Goal: Information Seeking & Learning: Learn about a topic

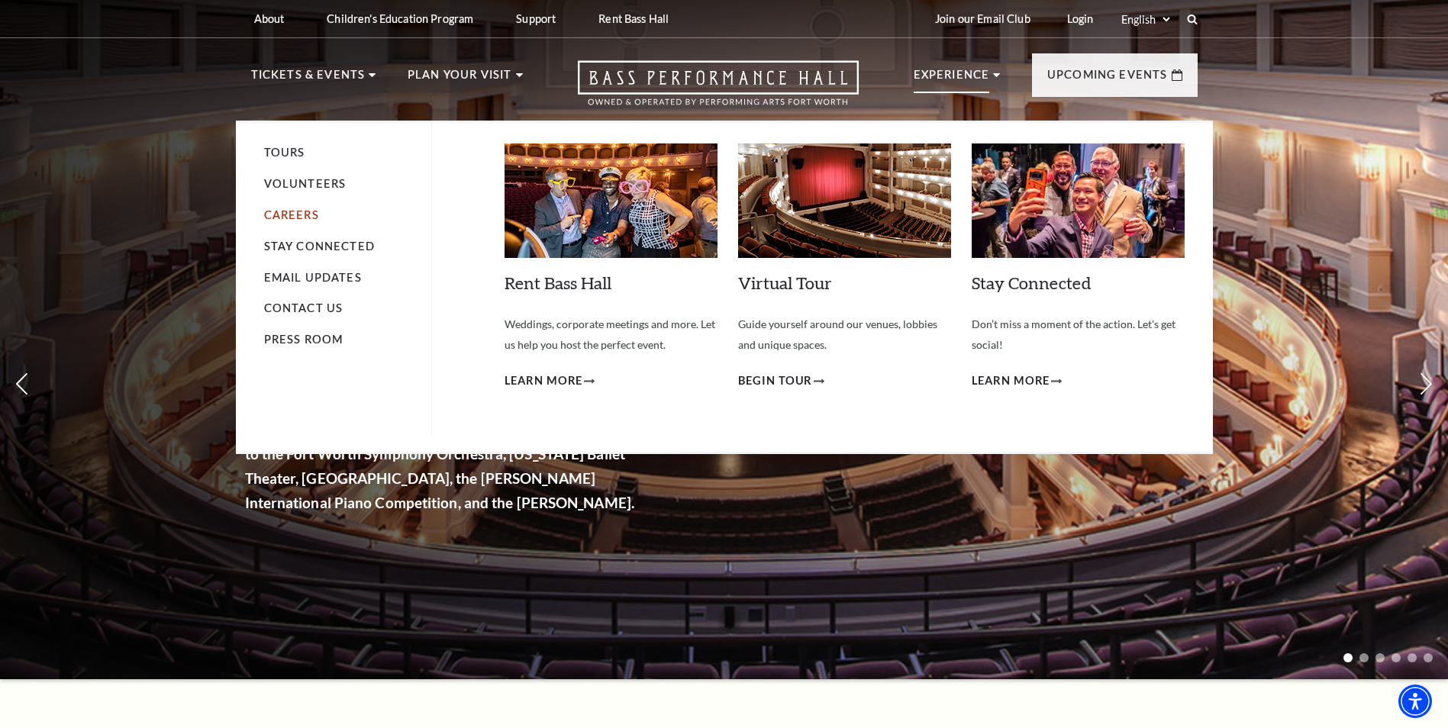
click at [308, 211] on link "Careers" at bounding box center [291, 214] width 55 height 13
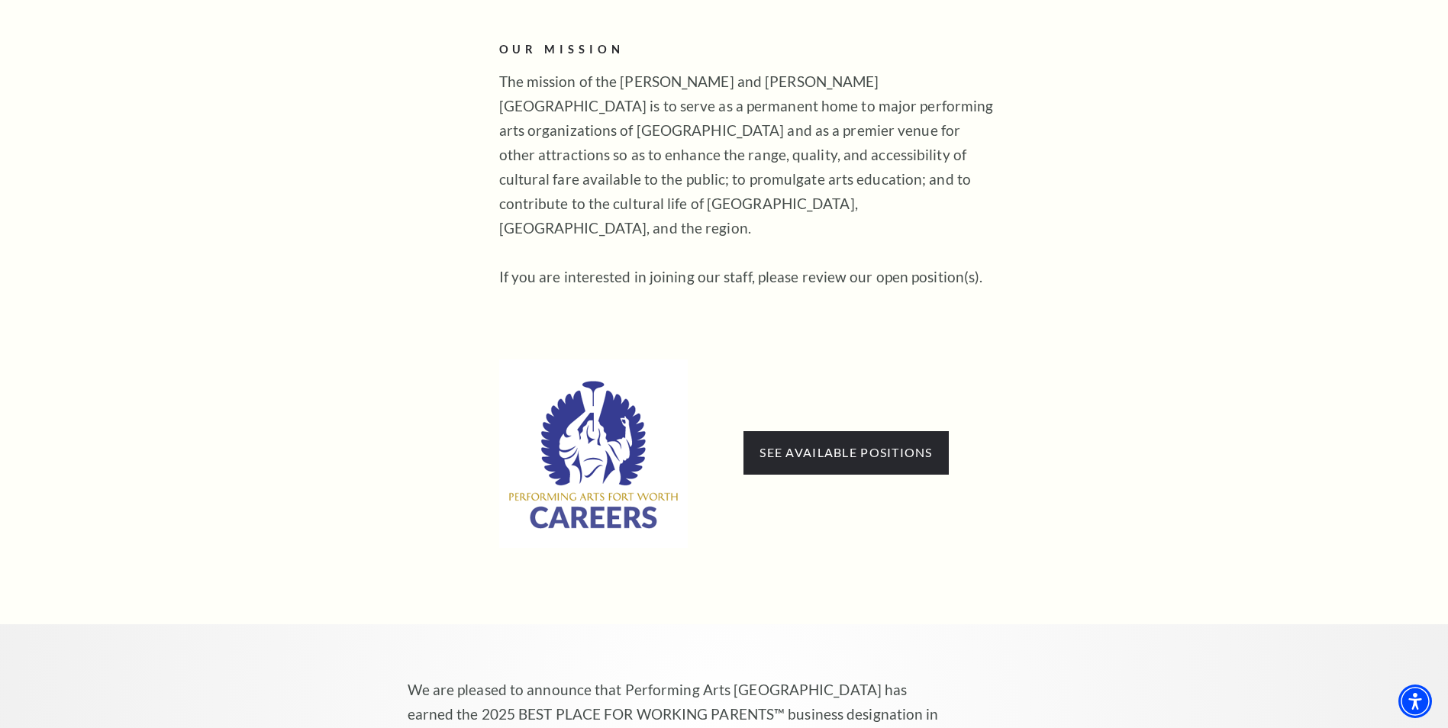
scroll to position [764, 0]
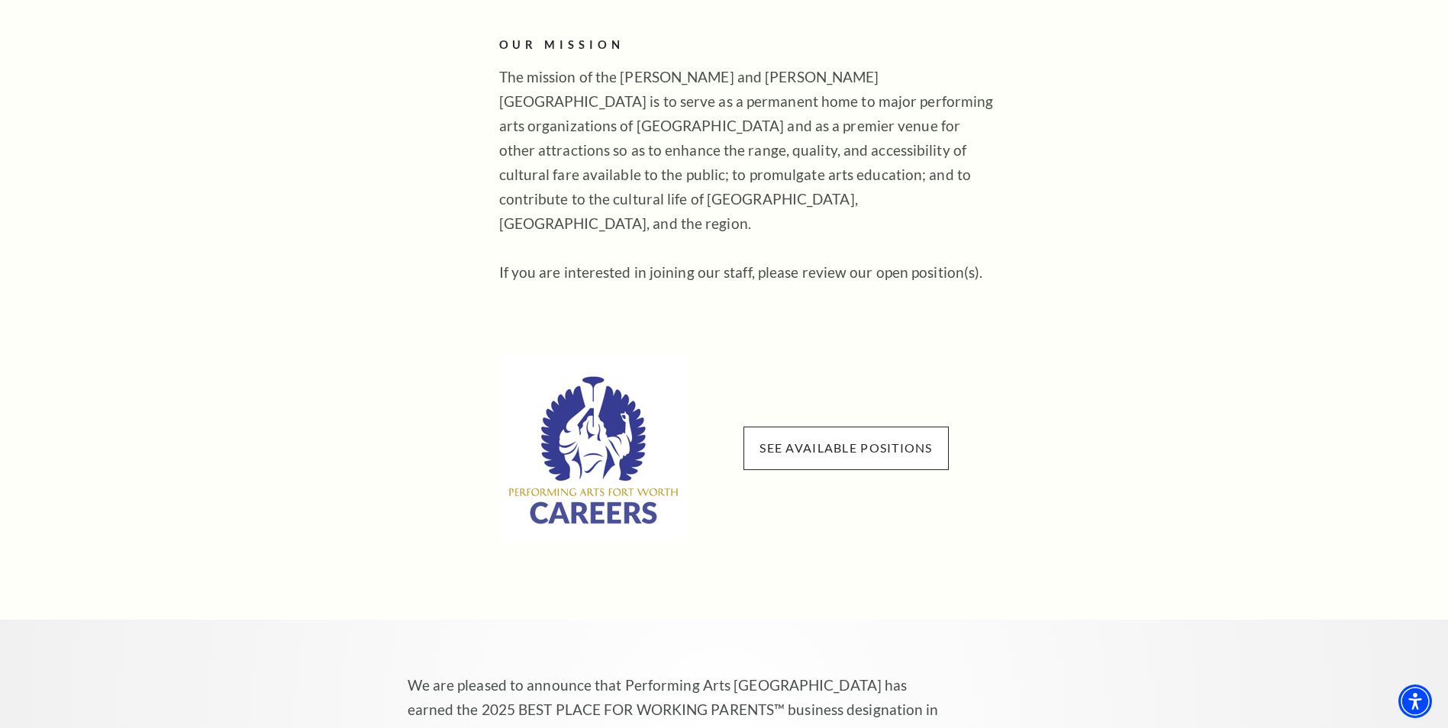
click at [811, 437] on span "See available positions" at bounding box center [846, 448] width 205 height 43
click at [809, 441] on link "See available positions" at bounding box center [846, 448] width 173 height 15
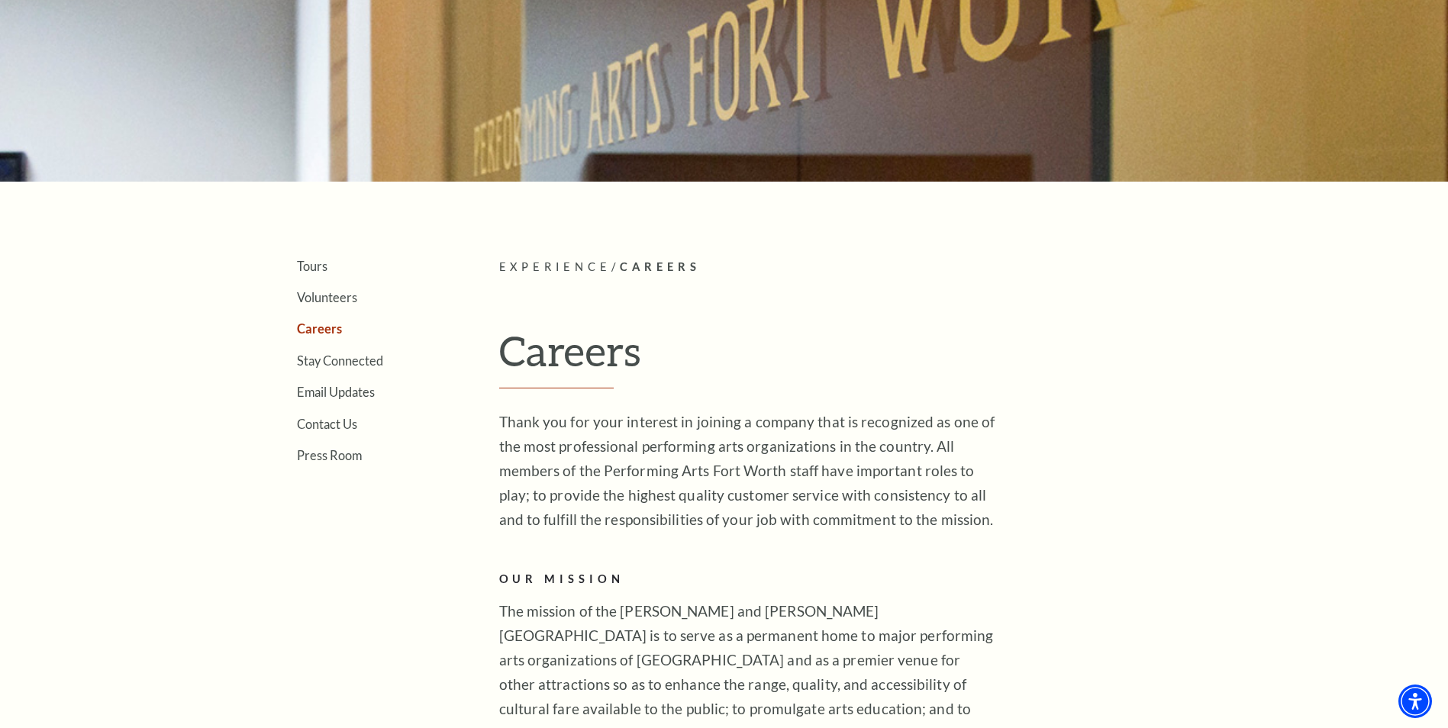
scroll to position [0, 0]
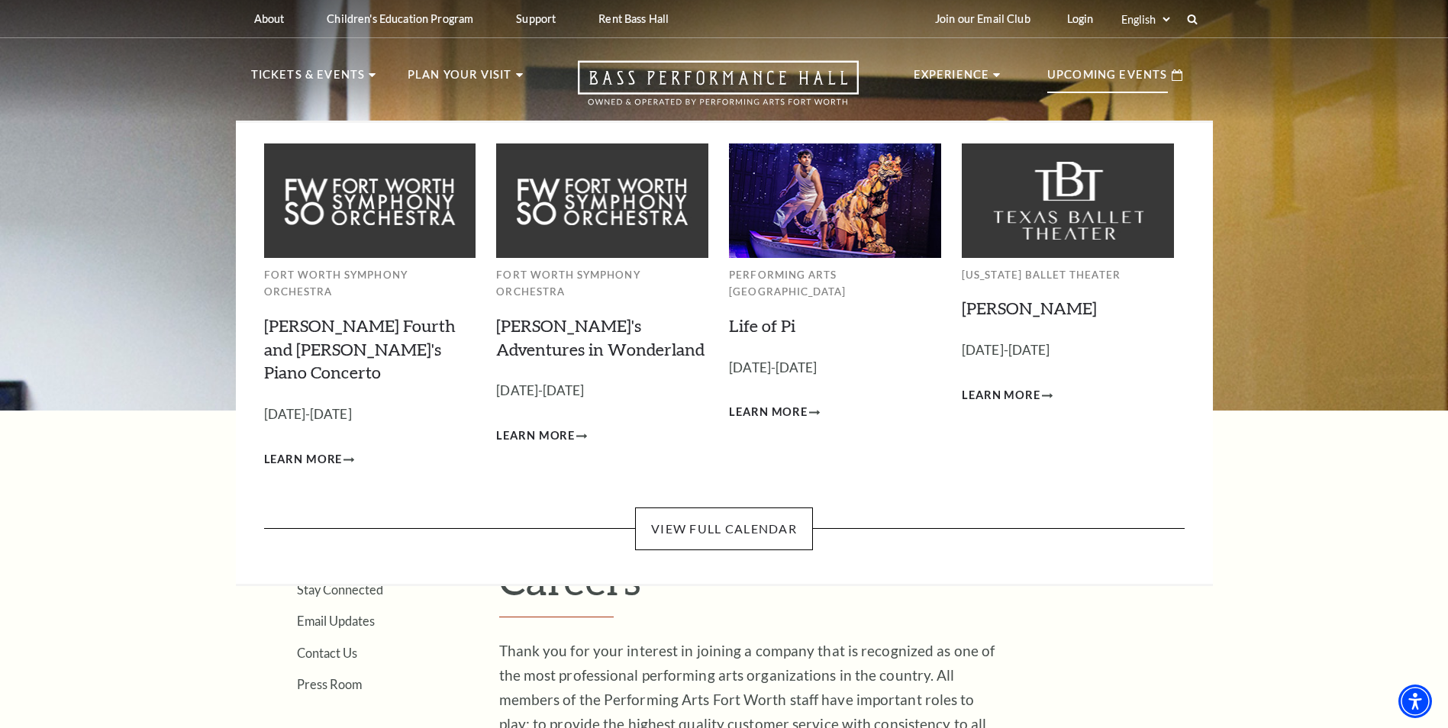
click at [873, 188] on img at bounding box center [835, 201] width 212 height 114
click at [837, 166] on img at bounding box center [835, 201] width 212 height 114
click at [739, 508] on link "View Full Calendar" at bounding box center [724, 529] width 178 height 43
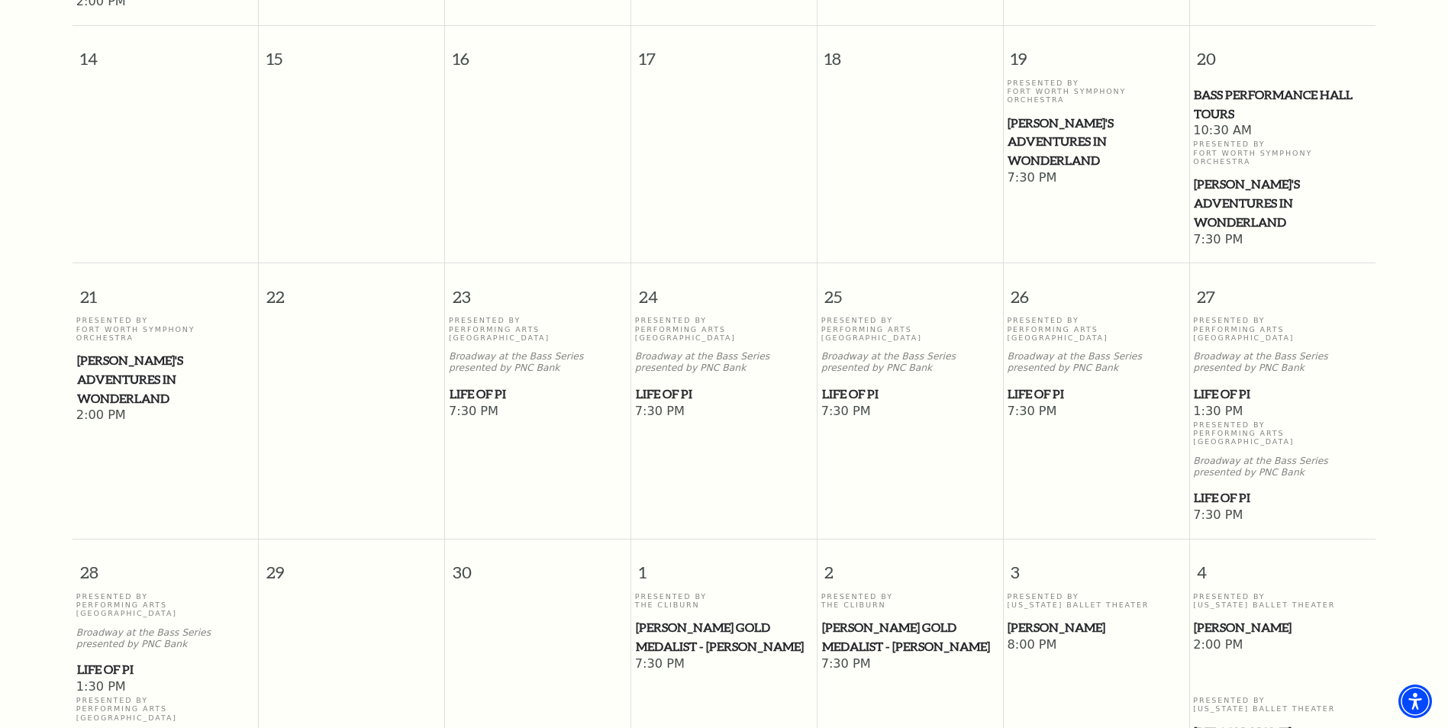
scroll to position [822, 0]
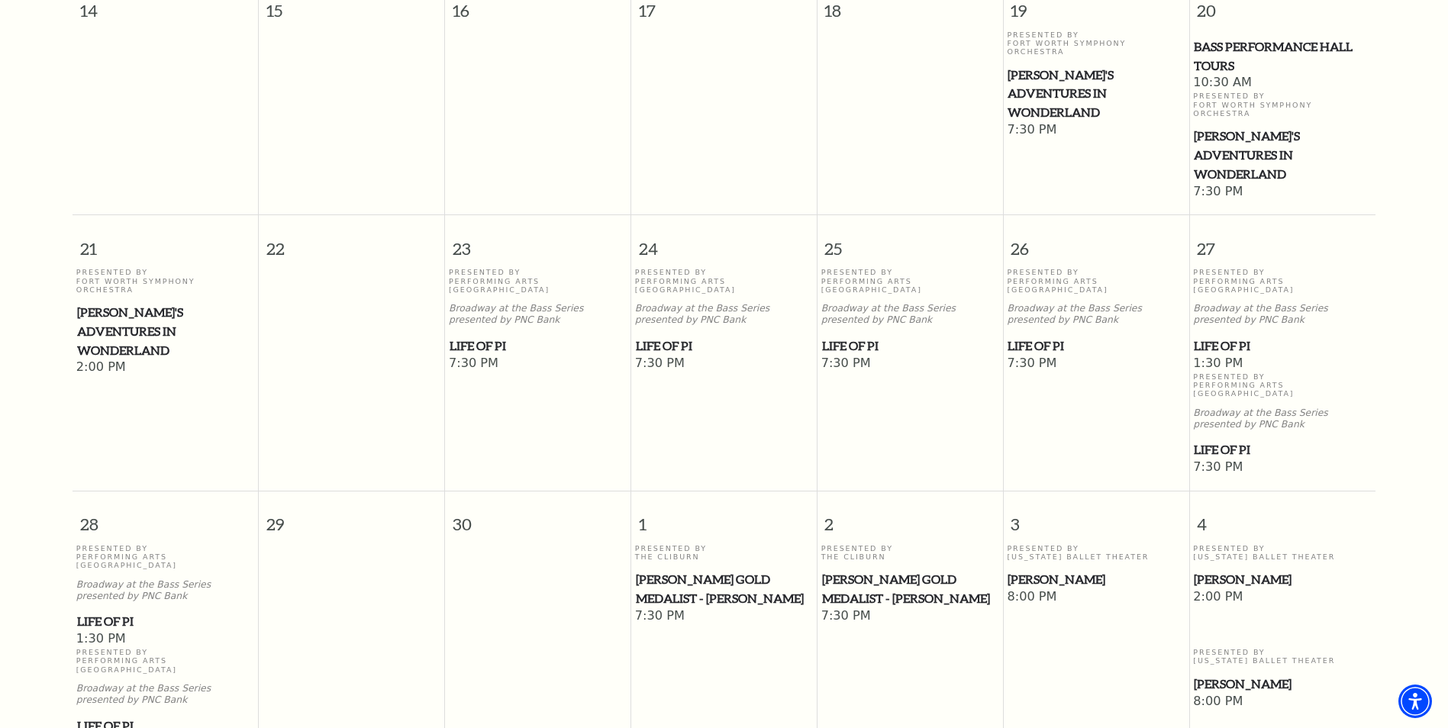
click at [1222, 337] on span "Life of Pi" at bounding box center [1282, 346] width 177 height 19
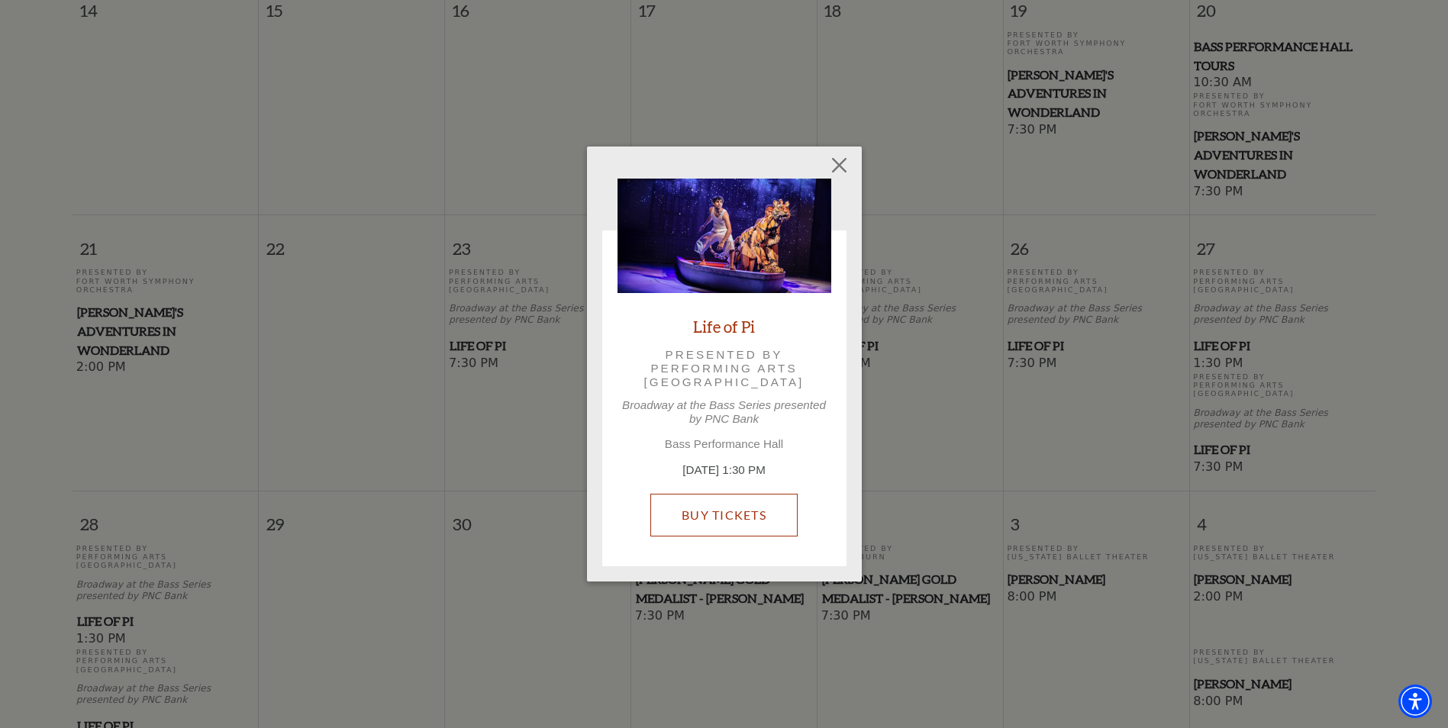
click at [713, 515] on link "Buy Tickets" at bounding box center [724, 515] width 147 height 43
click at [840, 165] on button "Close" at bounding box center [839, 164] width 29 height 29
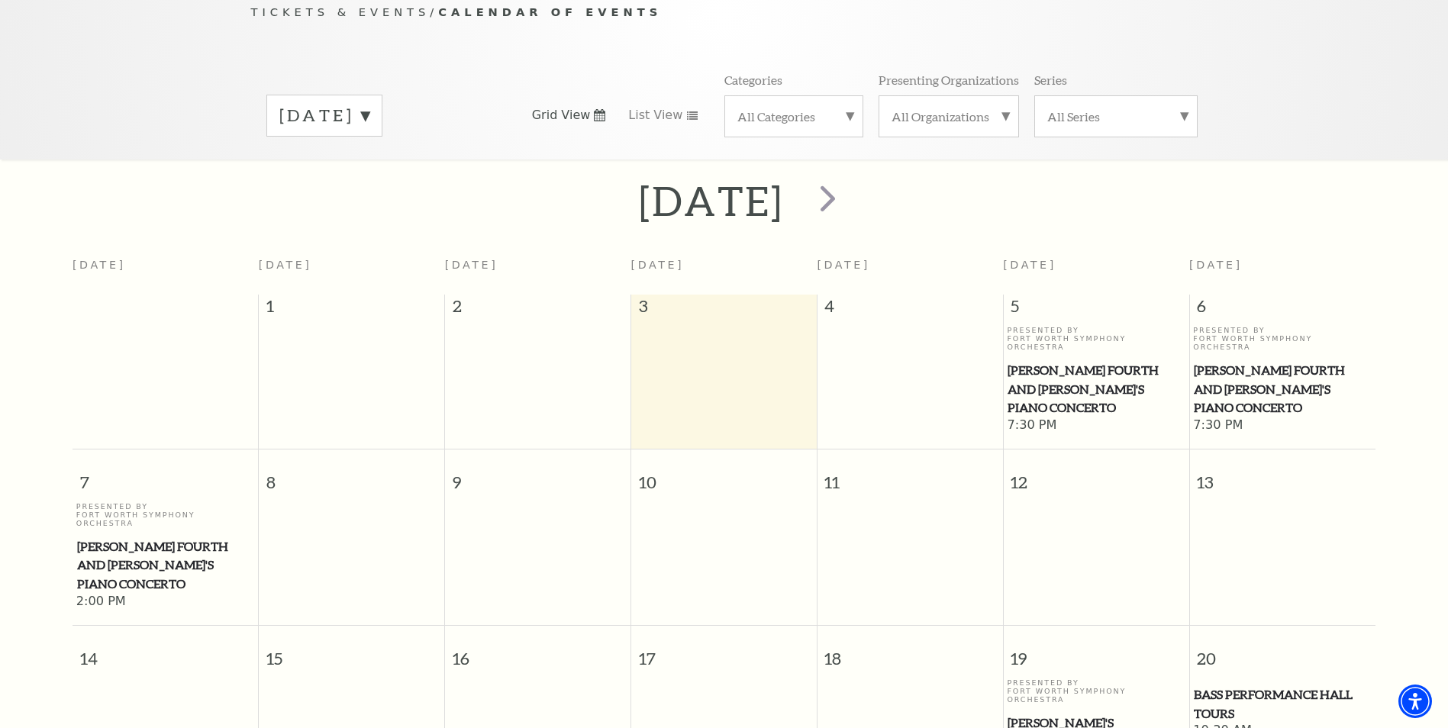
scroll to position [0, 0]
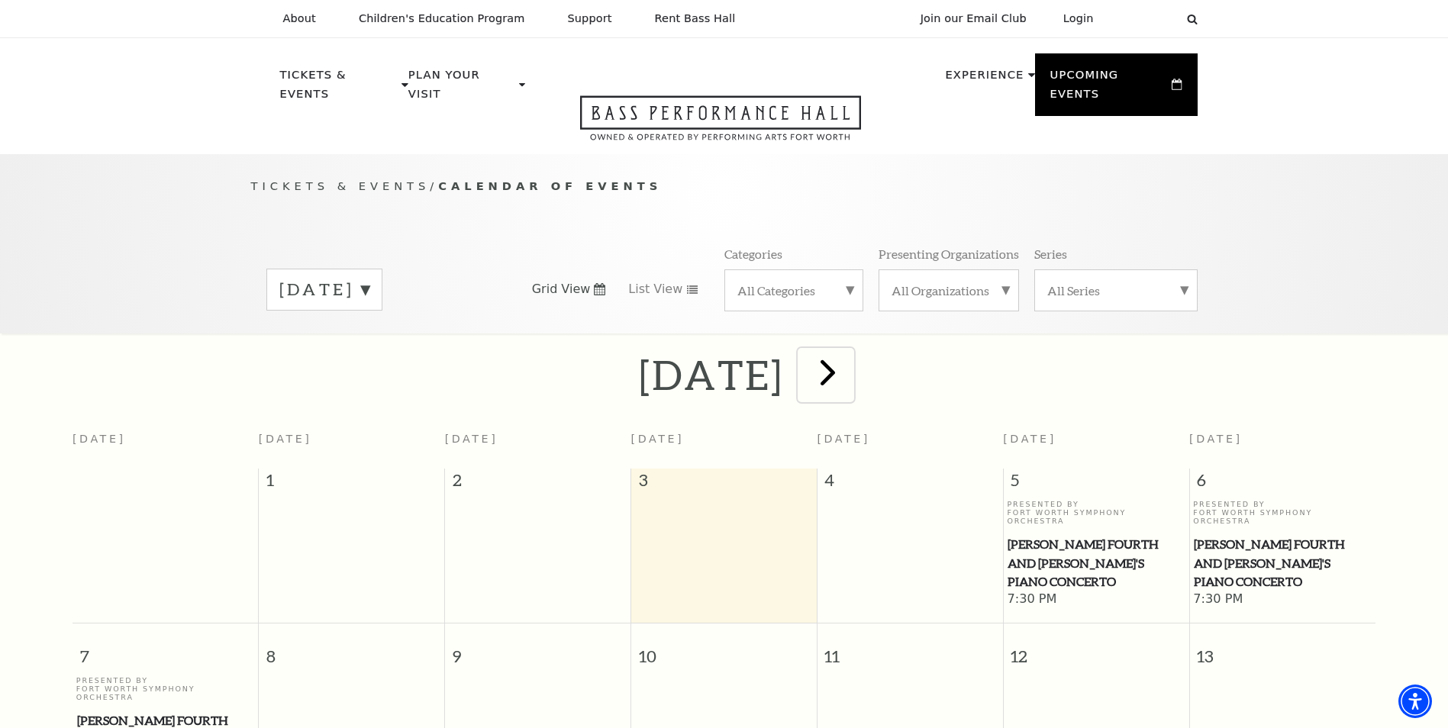
click at [850, 353] on span "next" at bounding box center [828, 372] width 44 height 44
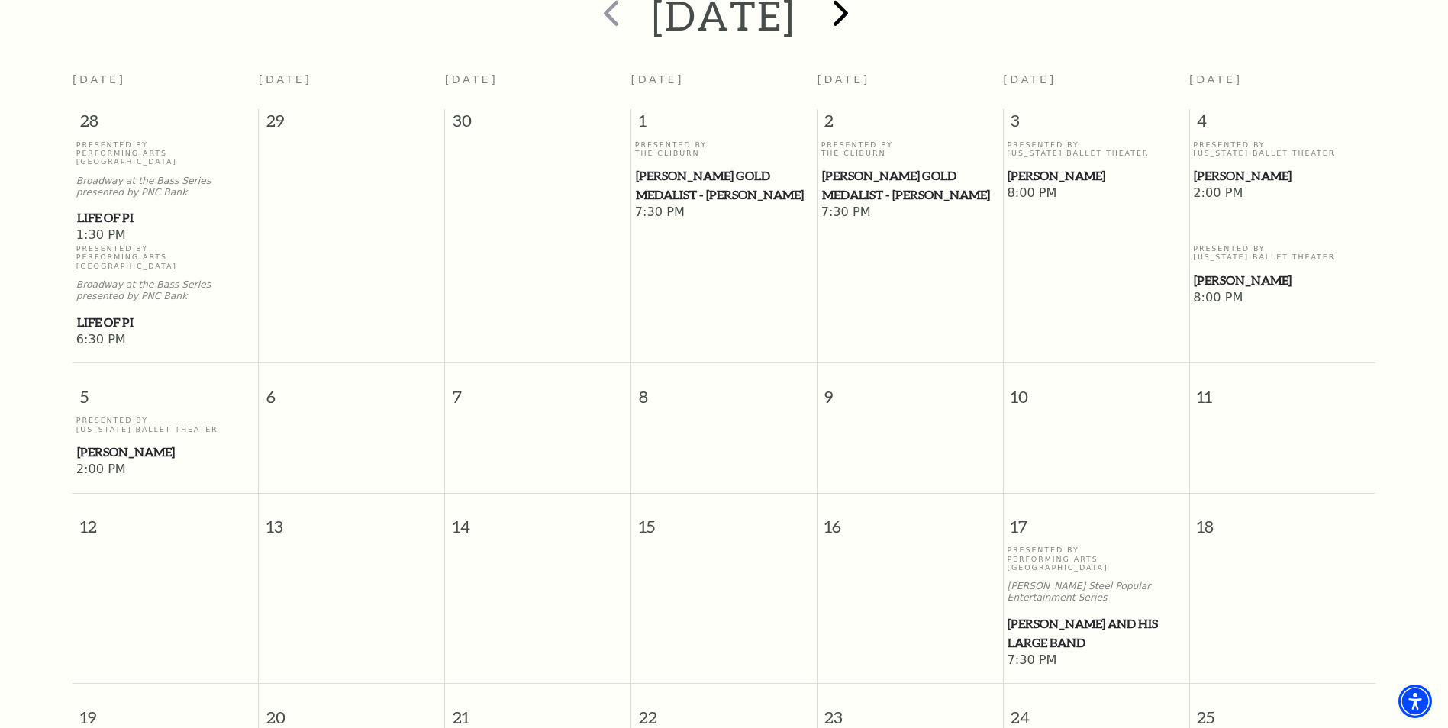
scroll to position [364, 0]
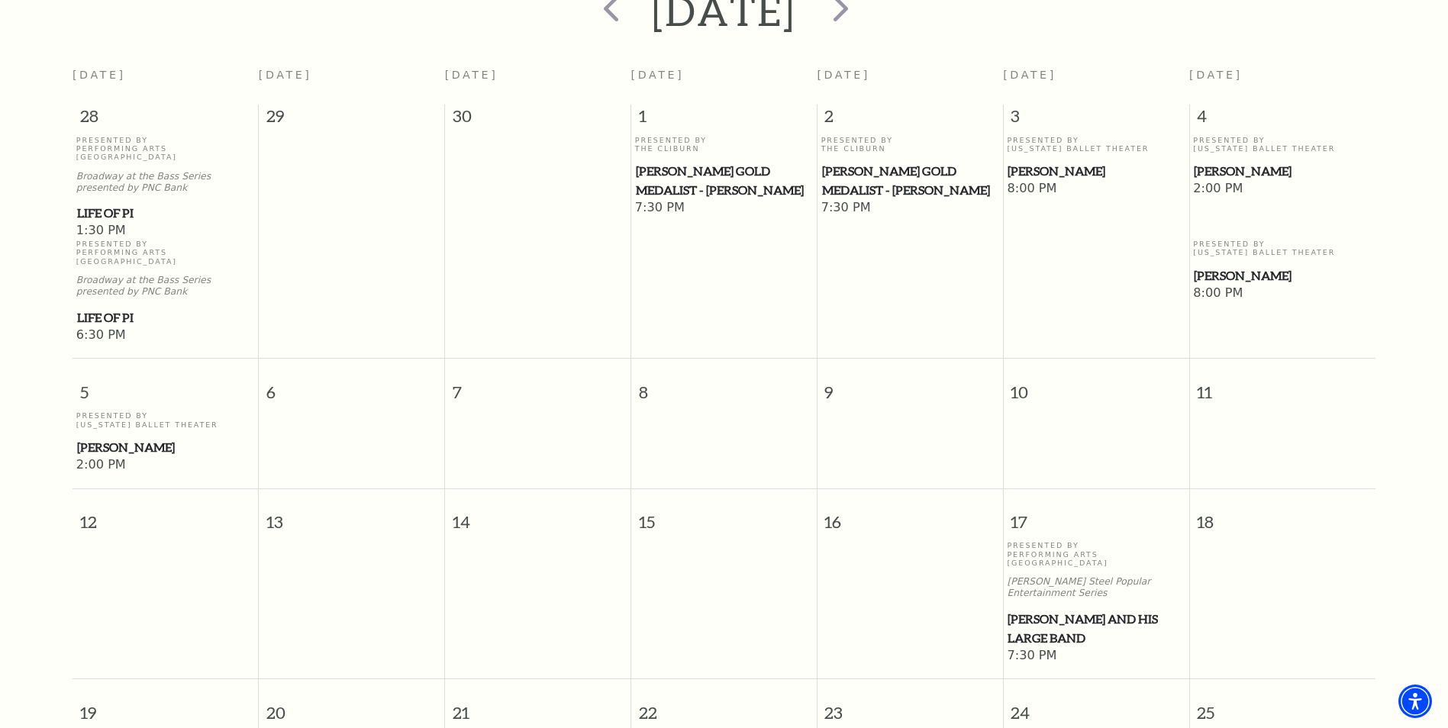
click at [110, 438] on span "[PERSON_NAME]" at bounding box center [165, 447] width 177 height 19
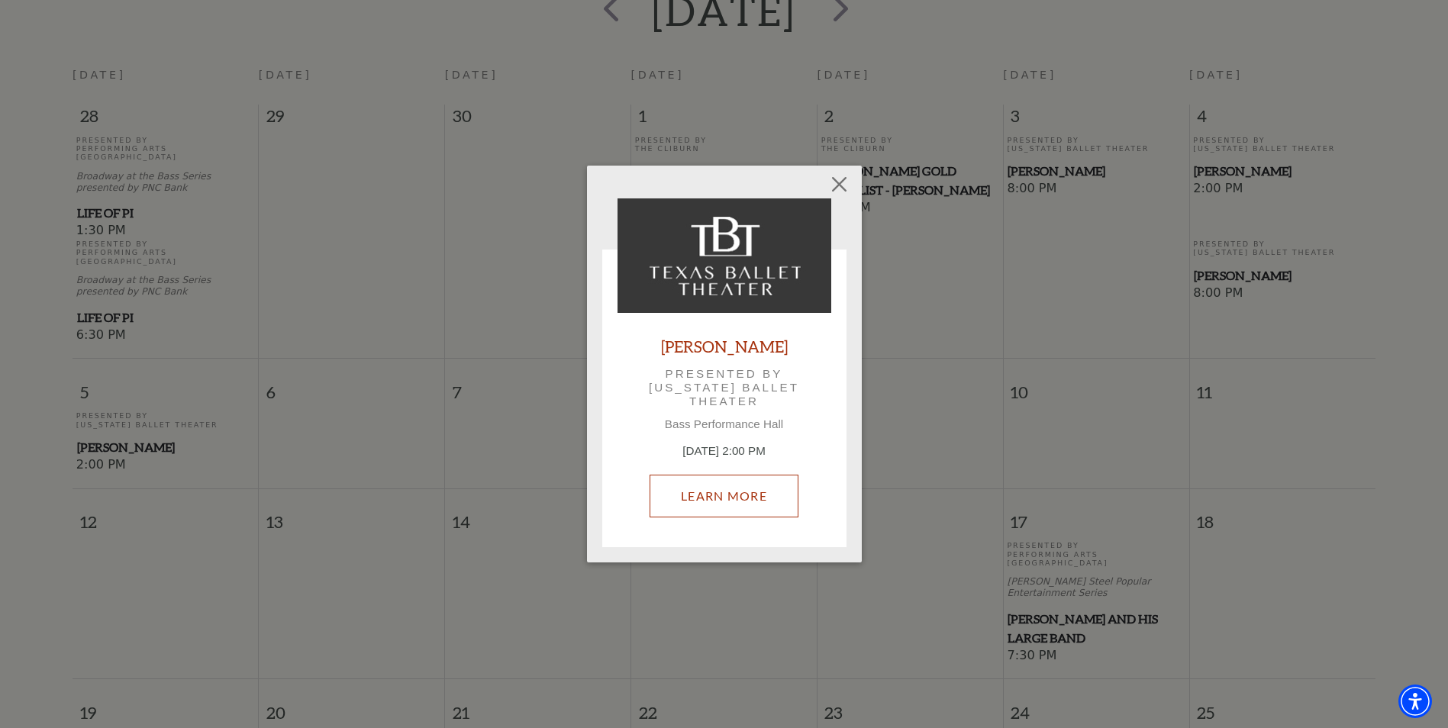
click at [750, 493] on link "Learn More" at bounding box center [724, 496] width 149 height 43
click at [844, 183] on button "Close" at bounding box center [839, 184] width 29 height 29
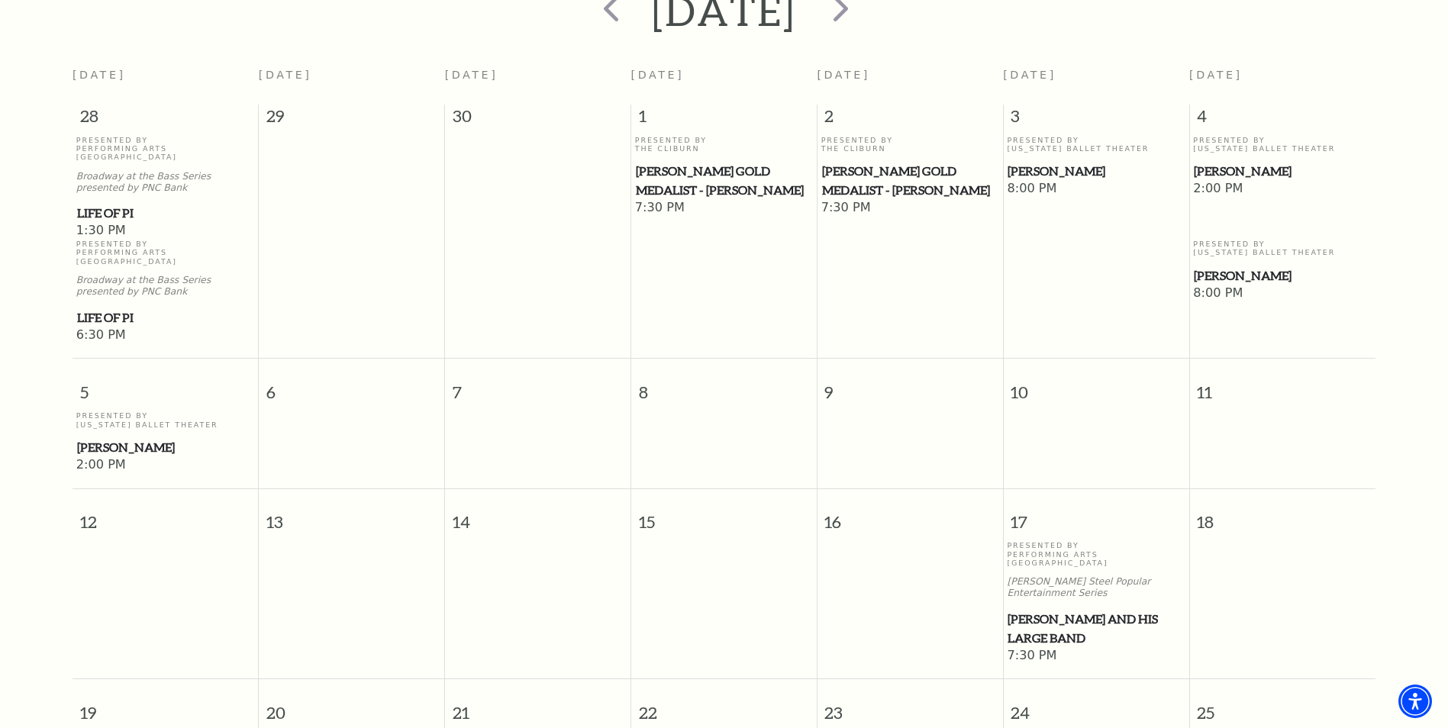
click at [92, 438] on span "[PERSON_NAME]" at bounding box center [165, 447] width 177 height 19
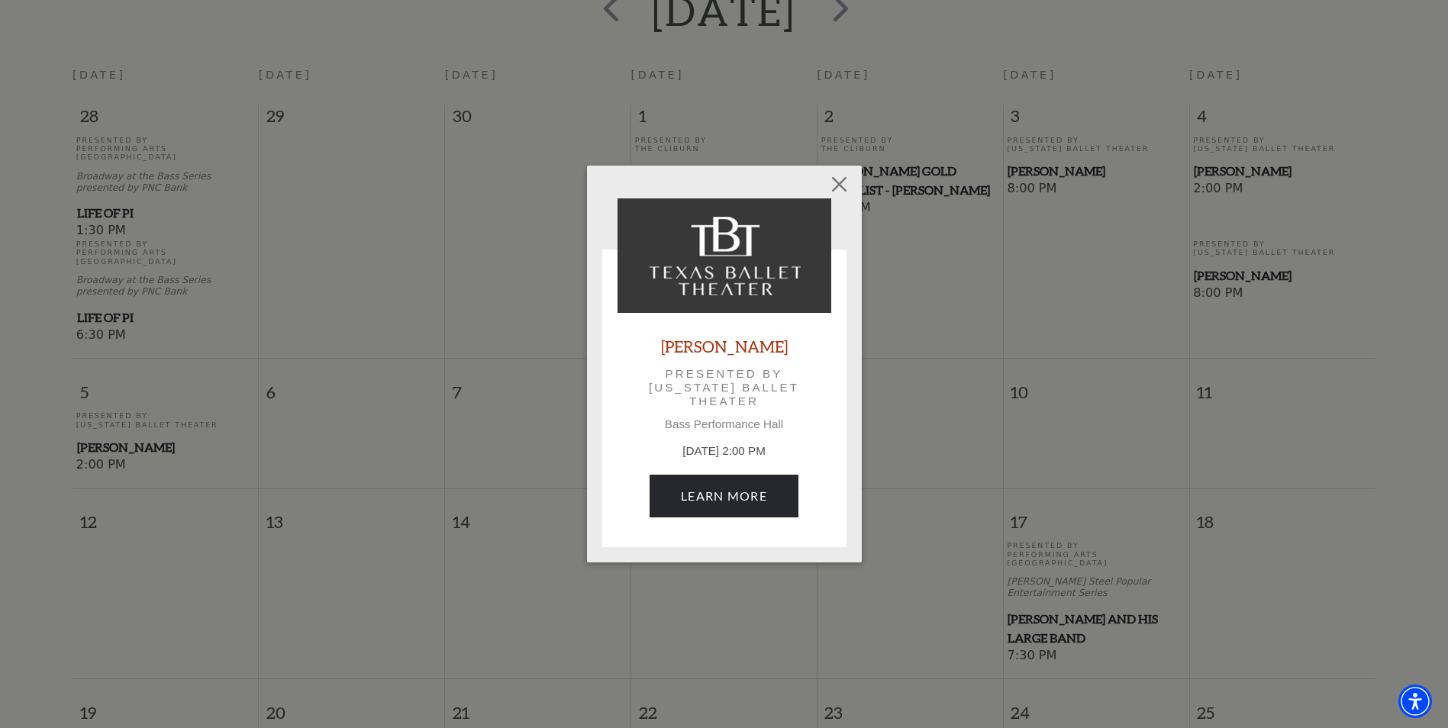
click at [738, 283] on img at bounding box center [725, 256] width 214 height 115
click at [744, 483] on link "Learn More" at bounding box center [724, 496] width 149 height 43
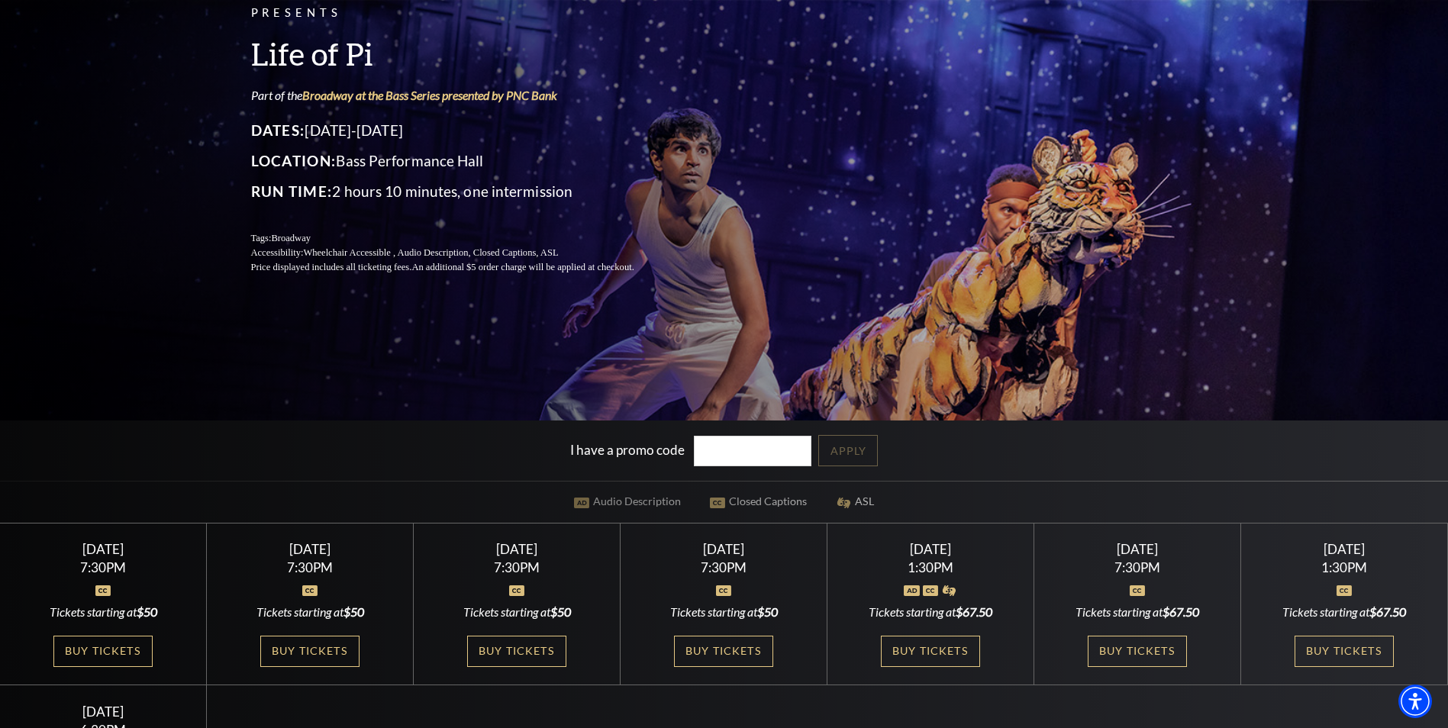
scroll to position [229, 0]
